Goal: Task Accomplishment & Management: Use online tool/utility

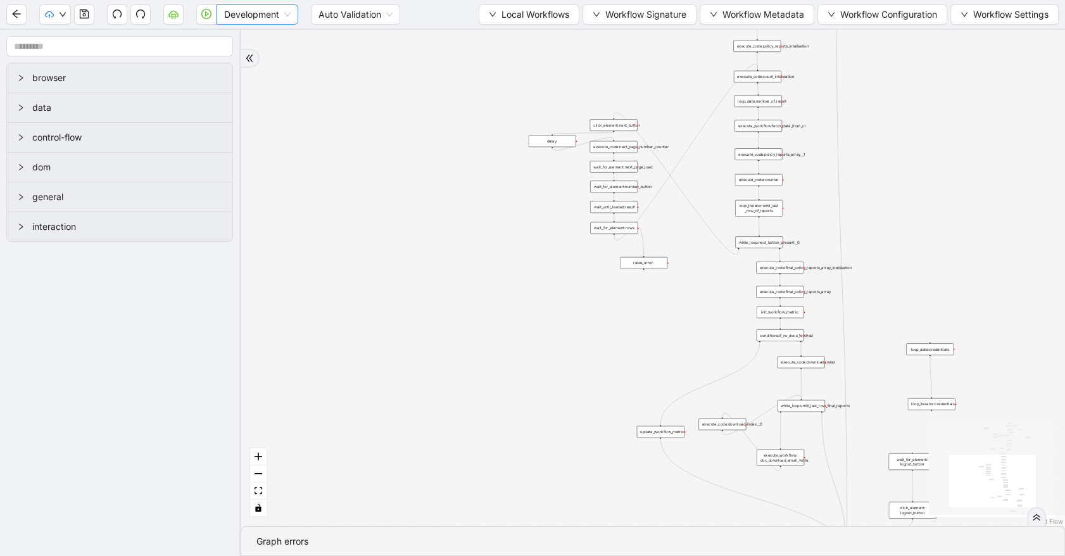
click at [223, 15] on div "Development" at bounding box center [258, 14] width 82 height 20
click at [229, 49] on div "Development" at bounding box center [257, 40] width 77 height 20
click at [242, 11] on span "Development" at bounding box center [257, 14] width 66 height 19
click at [248, 65] on div "Production" at bounding box center [257, 60] width 61 height 14
click at [206, 17] on icon "play-circle" at bounding box center [206, 14] width 10 height 10
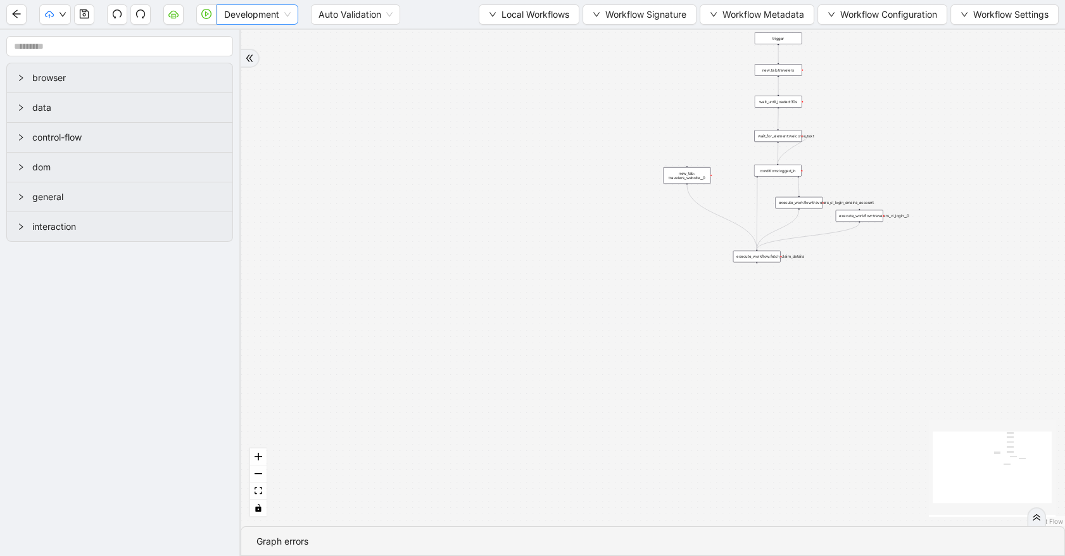
click at [265, 8] on span "Development" at bounding box center [257, 14] width 66 height 19
click at [263, 63] on div "Production" at bounding box center [257, 60] width 61 height 14
click at [324, 108] on div "trigger new_tab:travelers wait_until_loaded:30s conditions:logged_in wait_for_e…" at bounding box center [653, 278] width 825 height 496
click at [205, 24] on button "button" at bounding box center [206, 14] width 20 height 20
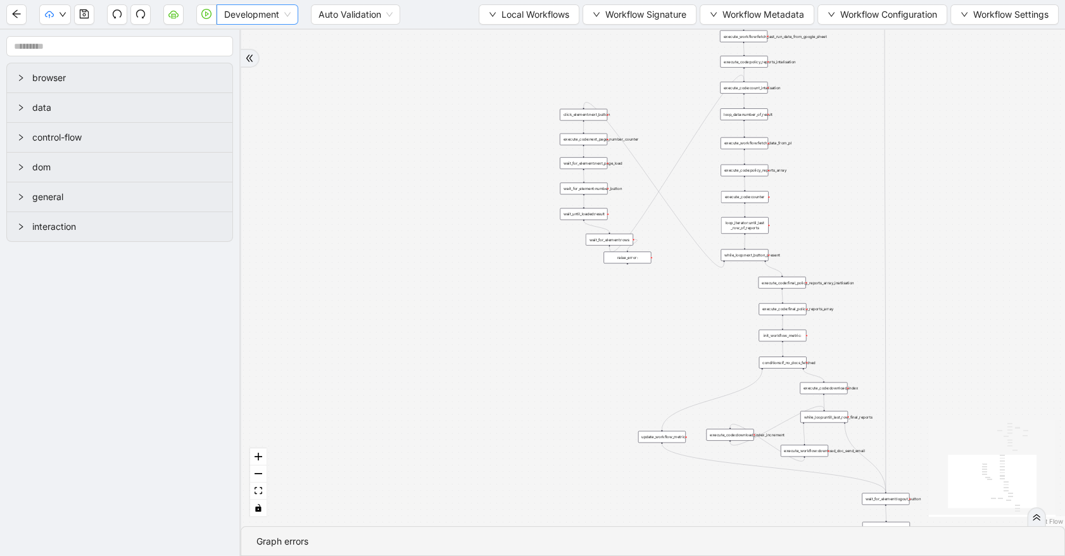
click at [228, 13] on span "Development" at bounding box center [257, 14] width 66 height 19
click at [237, 51] on div "Production" at bounding box center [257, 60] width 77 height 20
click at [210, 18] on icon "play-circle" at bounding box center [206, 14] width 10 height 10
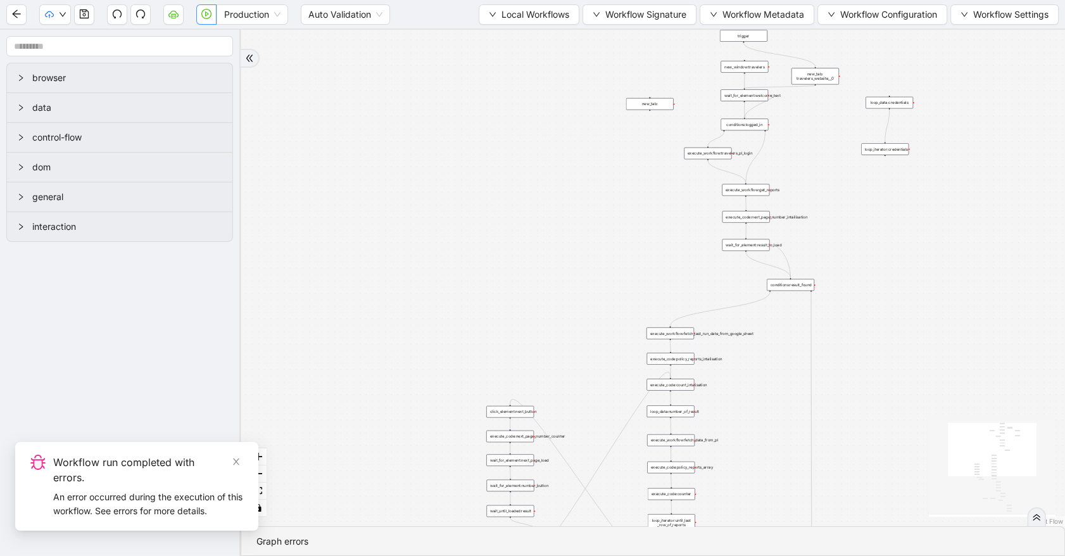
drag, startPoint x: 617, startPoint y: 84, endPoint x: 544, endPoint y: 349, distance: 275.1
click at [544, 349] on div "trigger execute_workflow:travelers_pl_login execute_workflow:get_reports execut…" at bounding box center [653, 278] width 825 height 496
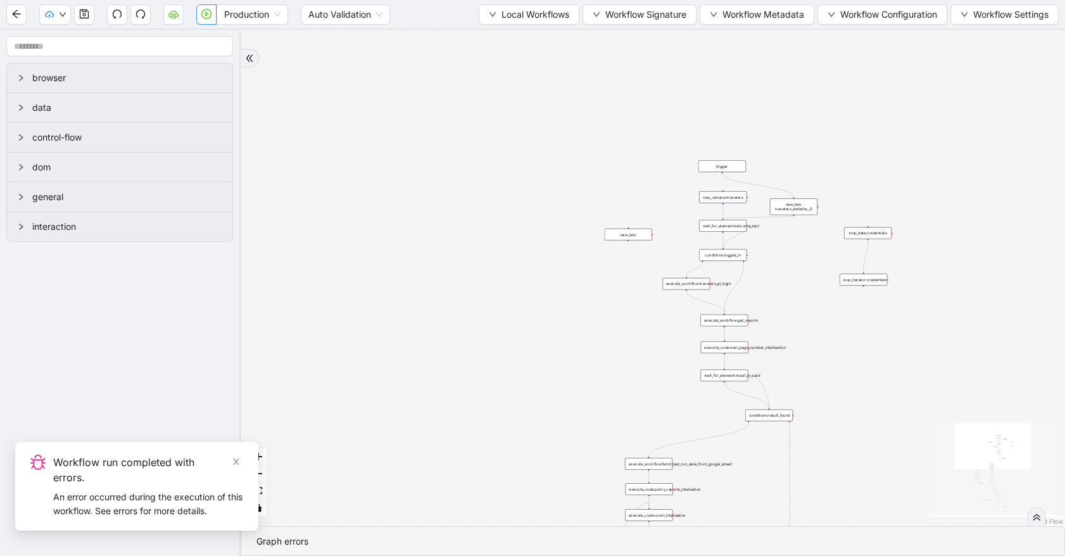
drag, startPoint x: 639, startPoint y: 200, endPoint x: 627, endPoint y: 322, distance: 122.8
click at [618, 331] on div "trigger execute_workflow:travelers_pl_login execute_workflow:get_reports execut…" at bounding box center [653, 278] width 825 height 496
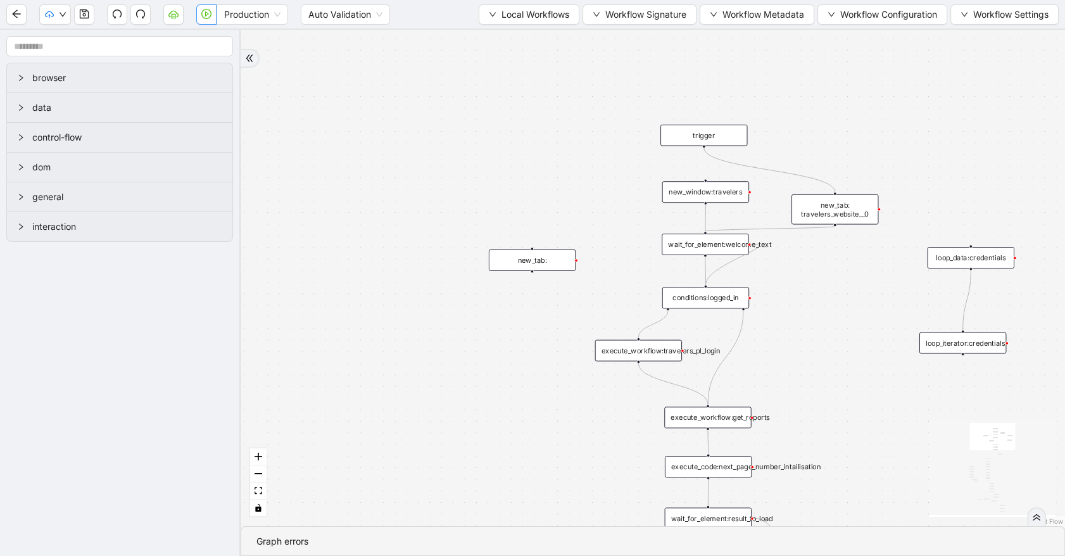
click at [732, 188] on div "new_window:travelers" at bounding box center [705, 192] width 87 height 22
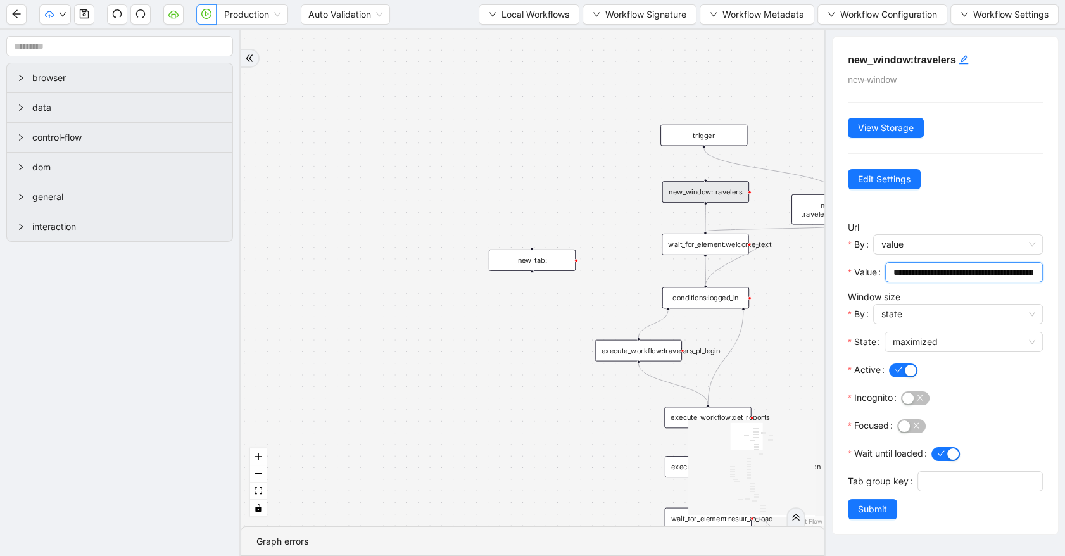
click at [940, 270] on input "**********" at bounding box center [963, 272] width 140 height 14
click at [211, 20] on button "button" at bounding box center [206, 14] width 20 height 20
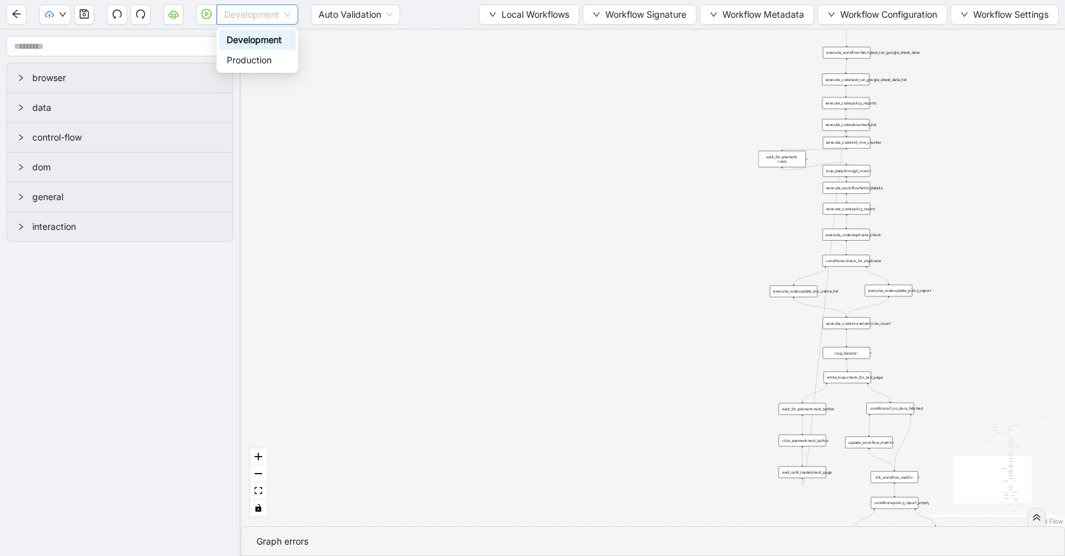
click at [284, 18] on span "Development" at bounding box center [257, 14] width 66 height 19
click at [241, 61] on div "Production" at bounding box center [257, 60] width 61 height 14
click at [275, 91] on div "trigger execute_workflow:travelers_pl_login conditions:logged_in new_window:tra…" at bounding box center [653, 278] width 825 height 496
click at [203, 13] on icon "play-circle" at bounding box center [206, 14] width 10 height 10
